Goal: Find specific page/section

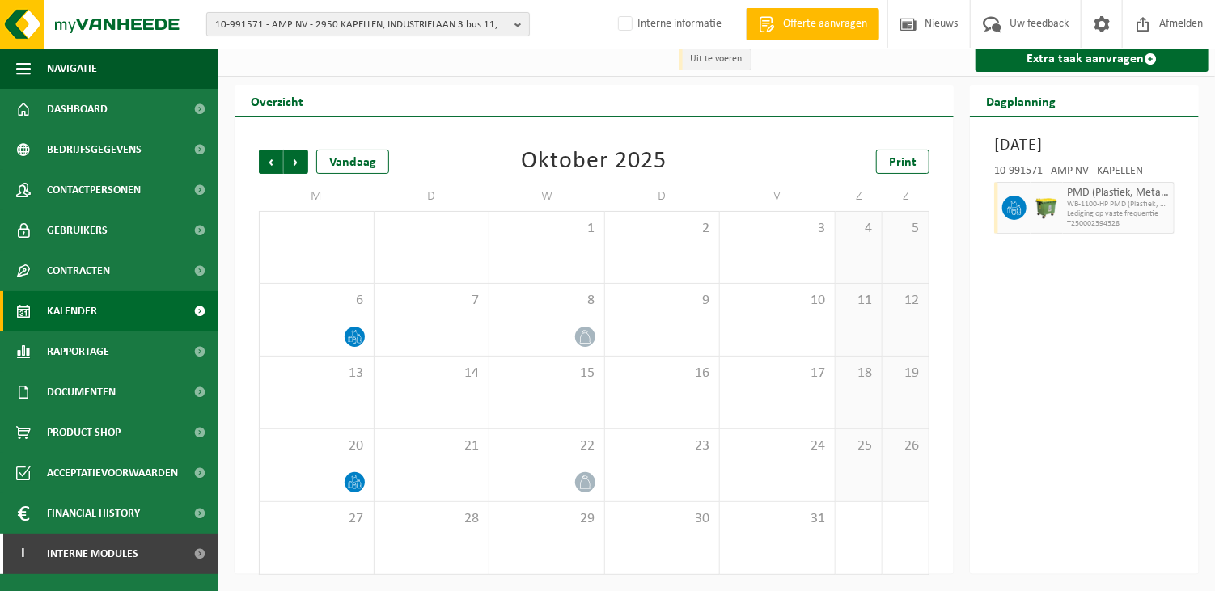
click at [243, 15] on span "10-991571 - AMP NV - 2950 KAPELLEN, INDUSTRIELAAN 3 bus 11, unit 9b" at bounding box center [361, 25] width 293 height 24
type input "10-591476"
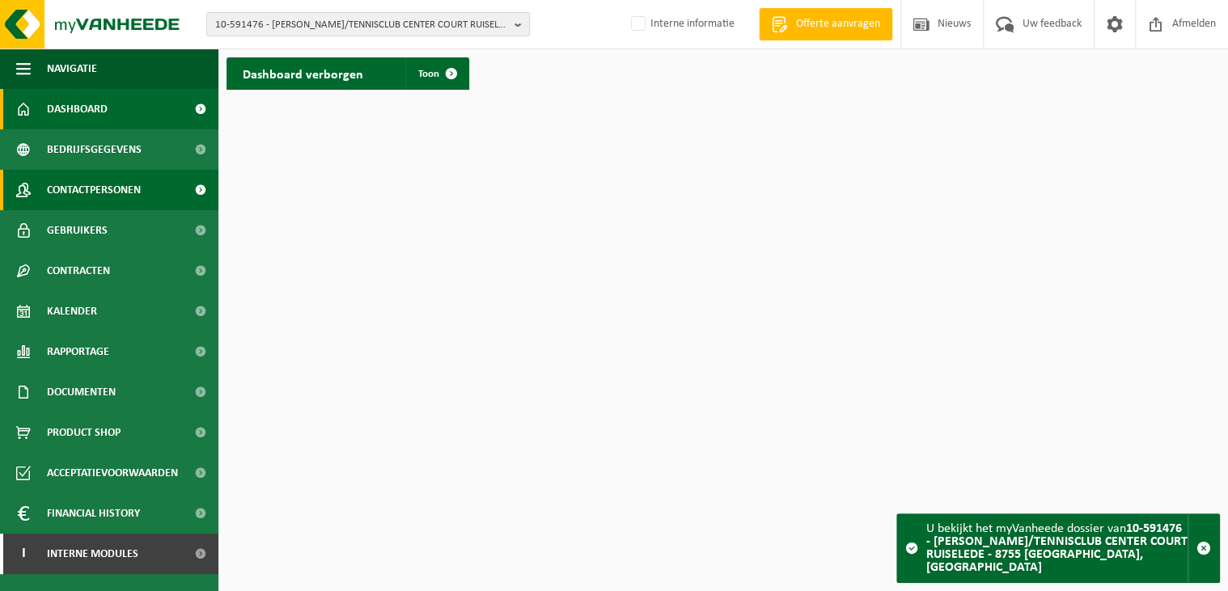
click at [133, 185] on span "Contactpersonen" at bounding box center [94, 190] width 94 height 40
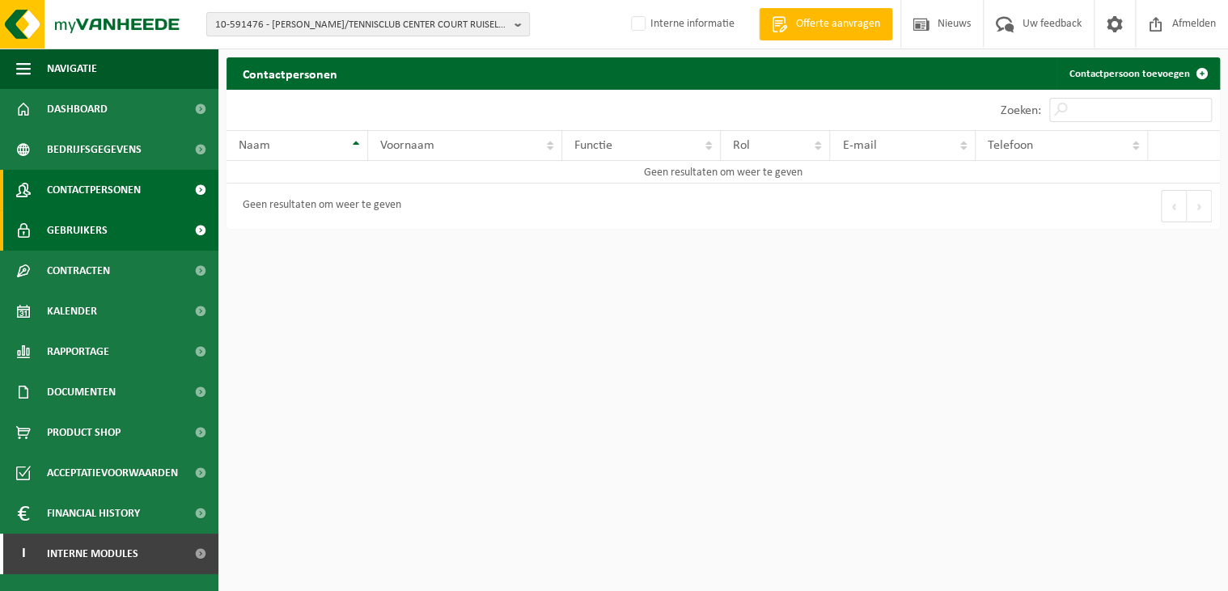
click at [95, 235] on span "Gebruikers" at bounding box center [77, 230] width 61 height 40
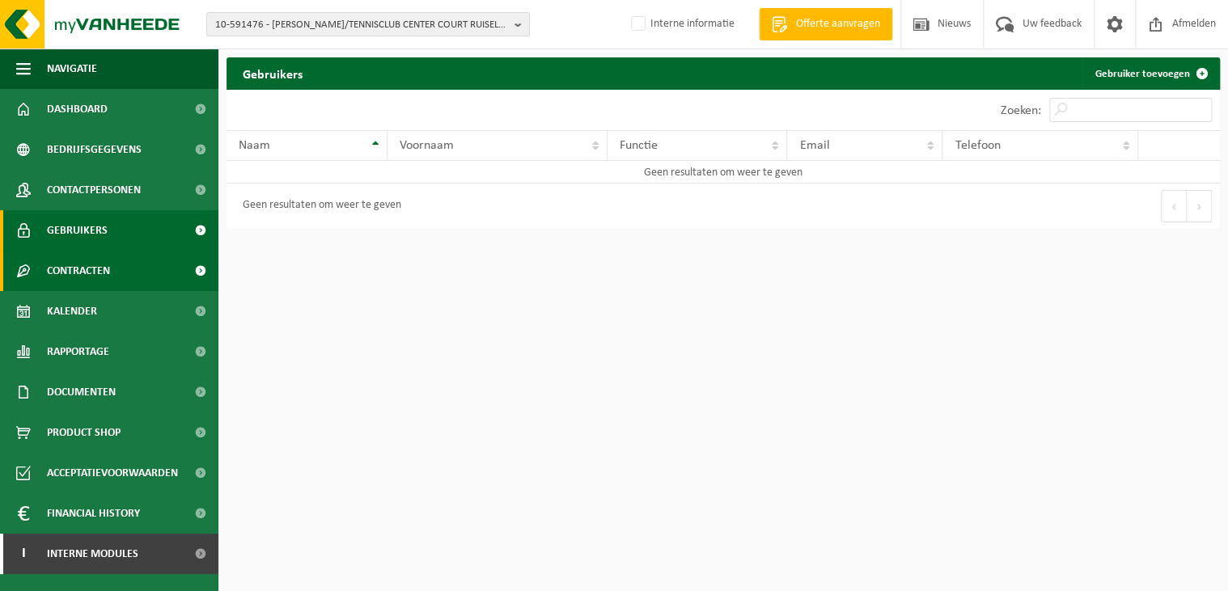
click at [91, 268] on span "Contracten" at bounding box center [78, 271] width 63 height 40
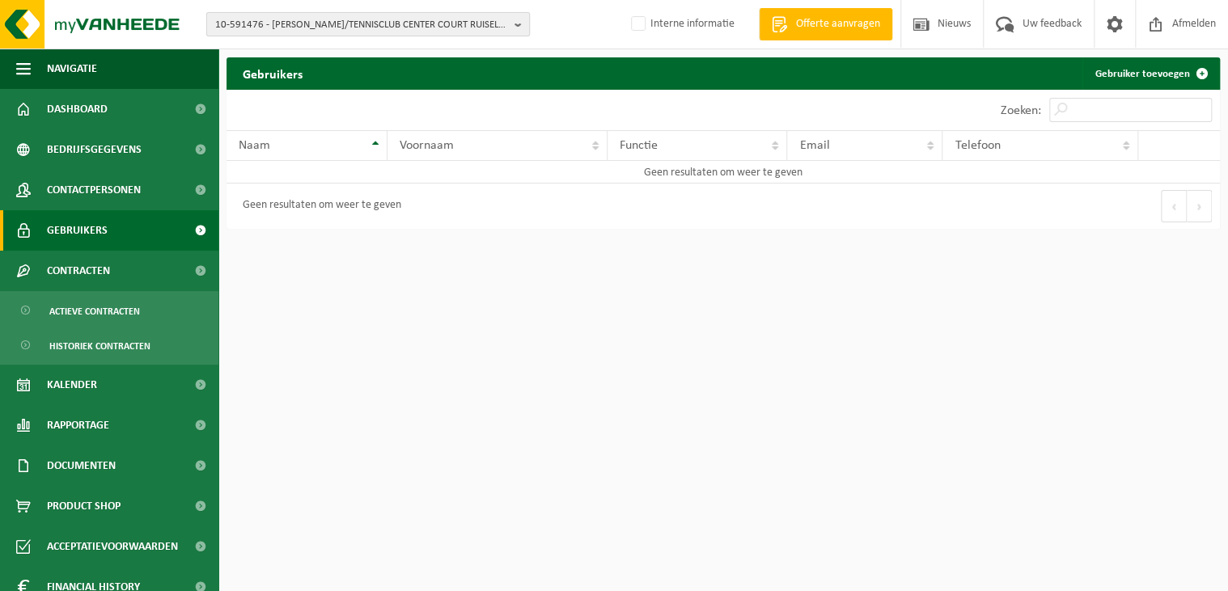
click at [411, 20] on span "10-591476 - [PERSON_NAME]/TENNISCLUB CENTER COURT RUISELEDE - 8755 [GEOGRAPHIC_…" at bounding box center [361, 25] width 293 height 24
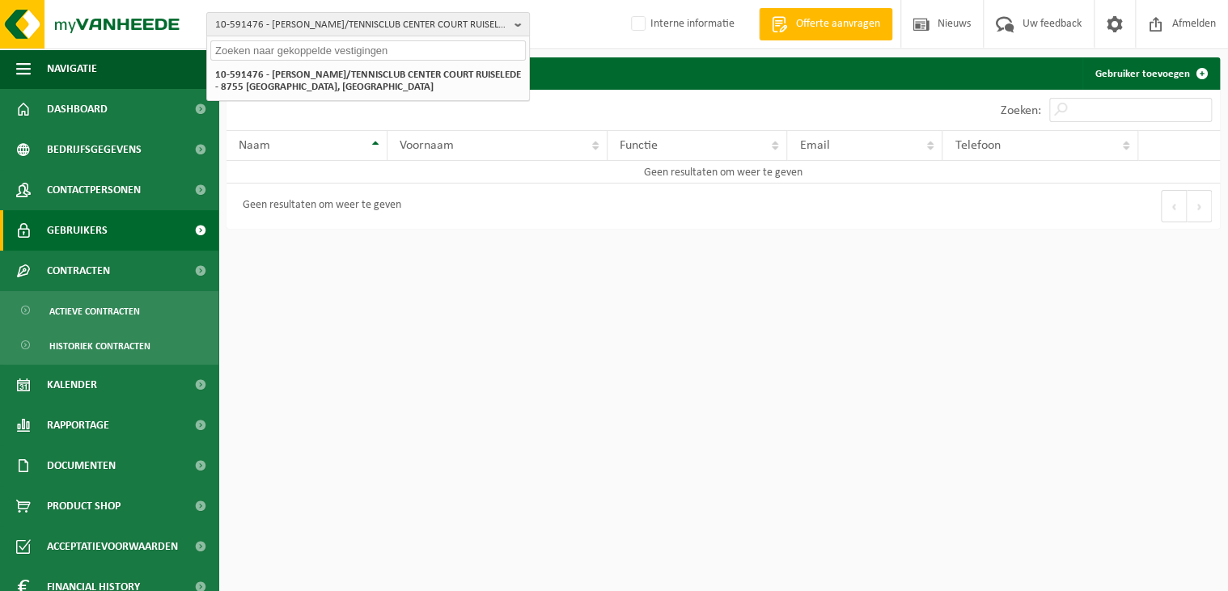
click at [479, 312] on html "10-591476 - ARNOUT POTTI/TENNISCLUB CENTER COURT RUISELEDE - 8755 RUISELEDE, TI…" at bounding box center [614, 295] width 1228 height 591
click at [679, 524] on html "10-591476 - ARNOUT POTTI/TENNISCLUB CENTER COURT RUISELEDE - 8755 RUISELEDE, TI…" at bounding box center [614, 295] width 1228 height 591
